Goal: Check status

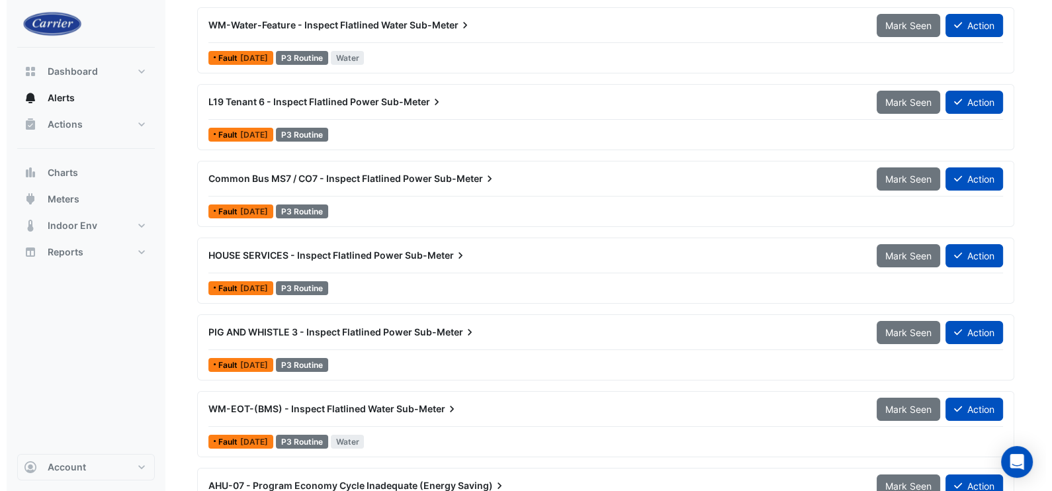
scroll to position [211, 0]
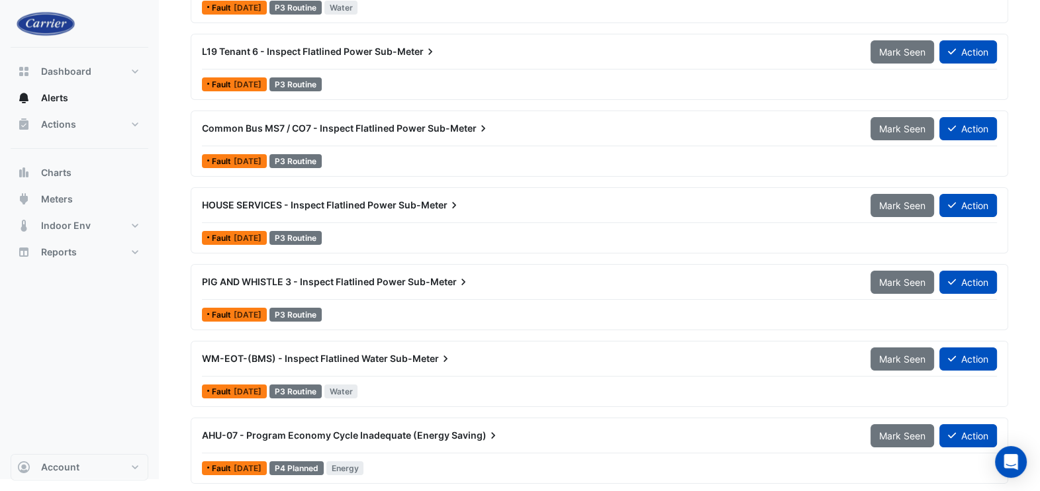
click at [318, 210] on div "HOUSE SERVICES - Inspect Flatlined Power Sub-Meter" at bounding box center [528, 205] width 652 height 13
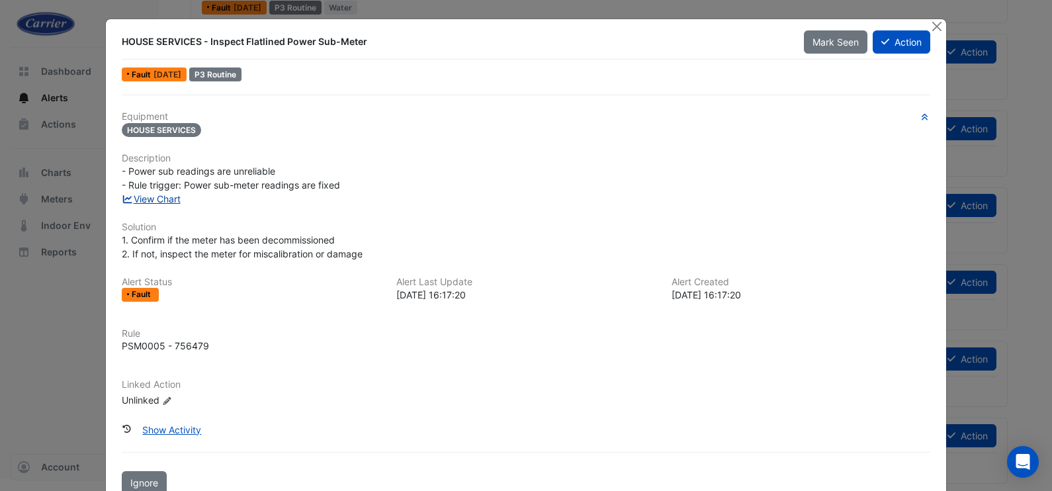
click at [148, 199] on link "View Chart" at bounding box center [151, 198] width 59 height 11
